Goal: Task Accomplishment & Management: Manage account settings

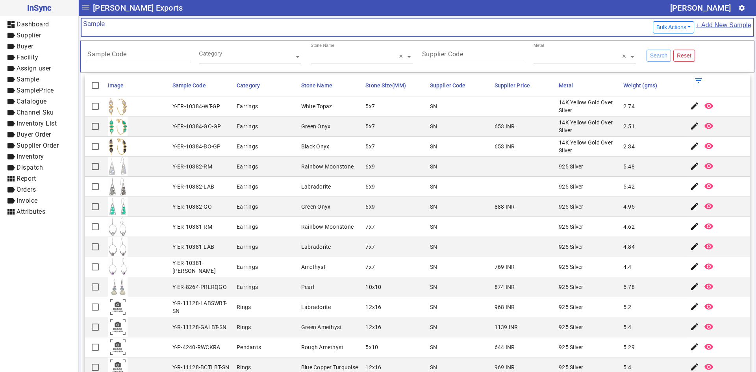
scroll to position [83, 0]
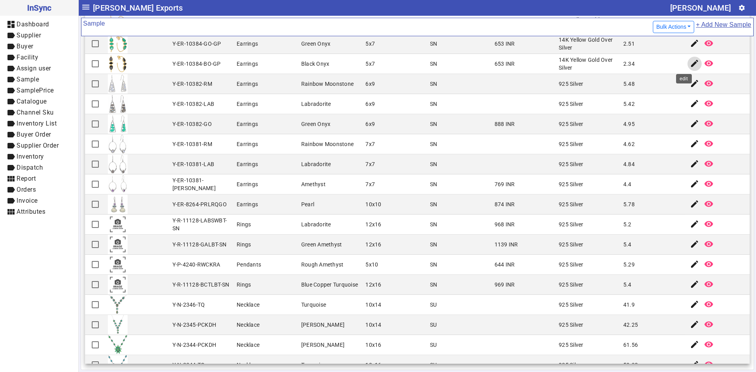
click at [690, 64] on mat-icon "edit" at bounding box center [694, 63] width 9 height 9
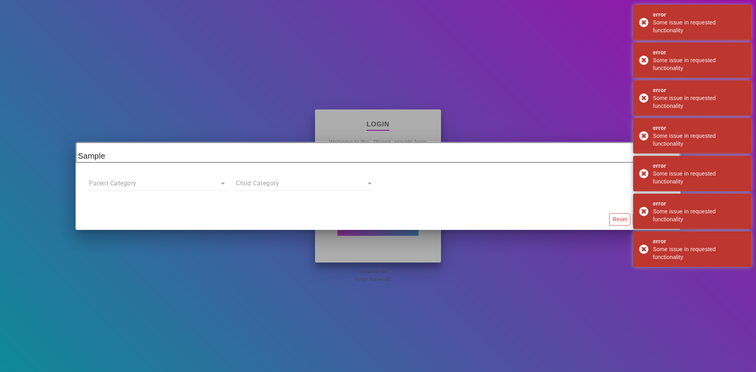
type input "********"
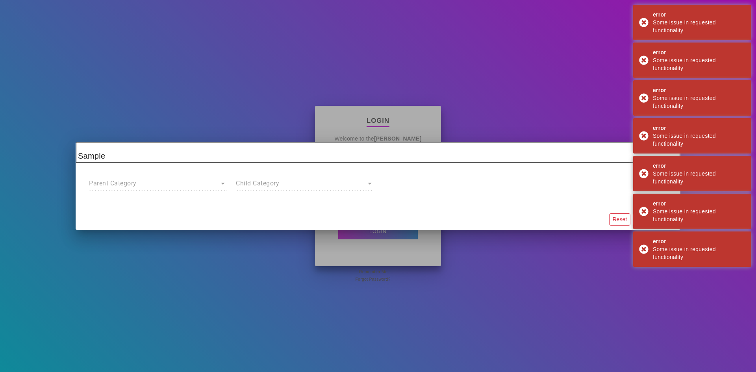
click at [609, 249] on div at bounding box center [378, 186] width 756 height 372
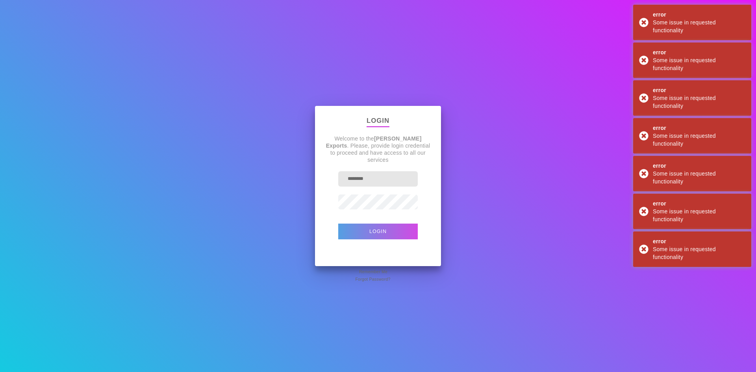
click at [408, 233] on button "Login" at bounding box center [378, 232] width 80 height 16
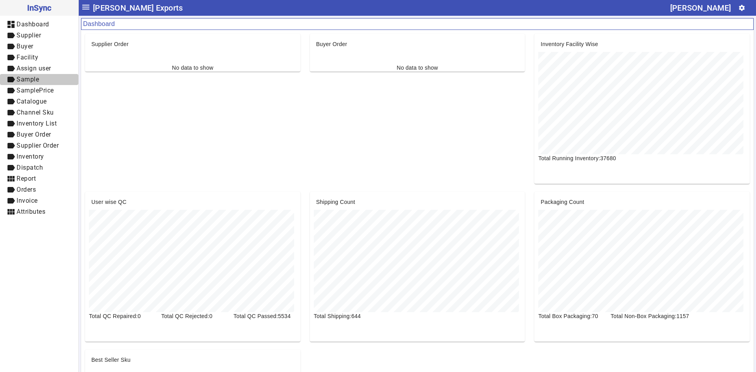
click at [39, 80] on span "Sample" at bounding box center [28, 79] width 22 height 7
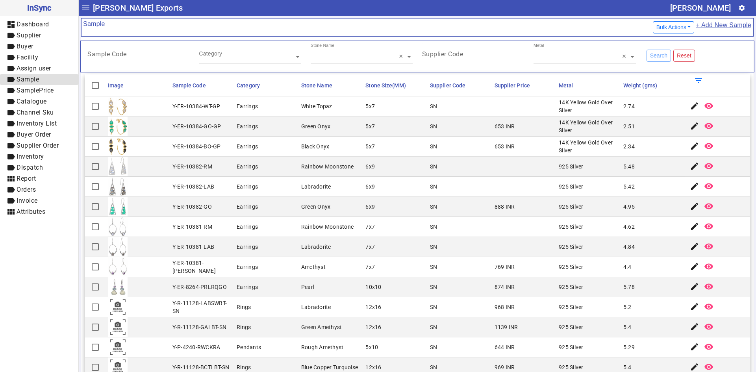
scroll to position [83, 0]
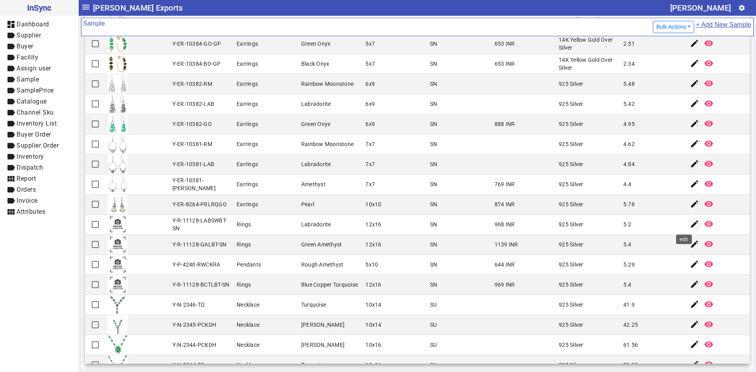
click at [690, 225] on mat-icon "edit" at bounding box center [694, 223] width 9 height 9
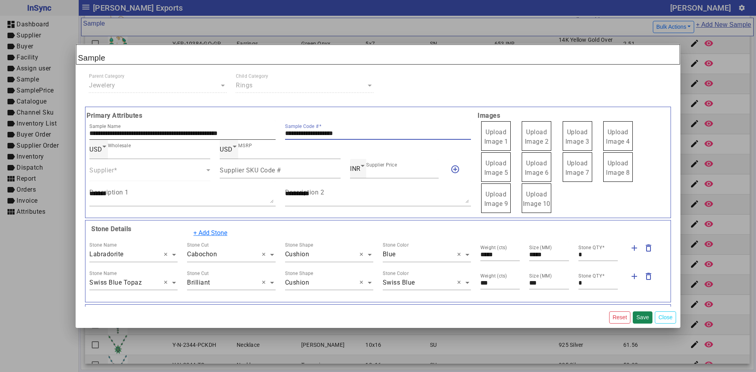
drag, startPoint x: 365, startPoint y: 132, endPoint x: 245, endPoint y: 133, distance: 119.3
click at [245, 133] on div "**********" at bounding box center [280, 130] width 391 height 19
click at [490, 134] on span "Upload Image 1" at bounding box center [496, 136] width 24 height 17
click at [0, 0] on input "Upload Image 1" at bounding box center [0, 0] width 0 height 0
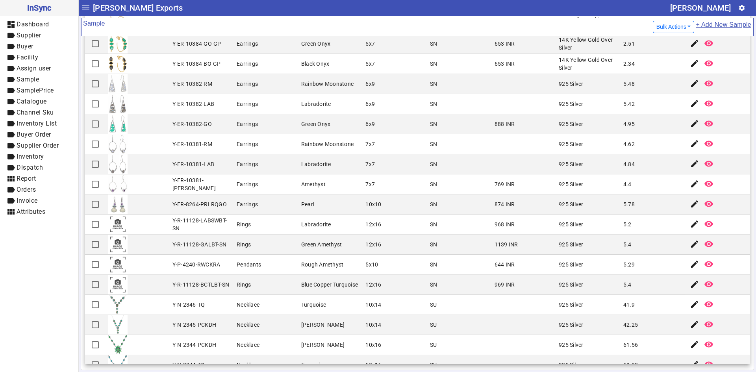
click at [472, 228] on mat-cell "SN" at bounding box center [460, 225] width 65 height 20
